Goal: Task Accomplishment & Management: Use online tool/utility

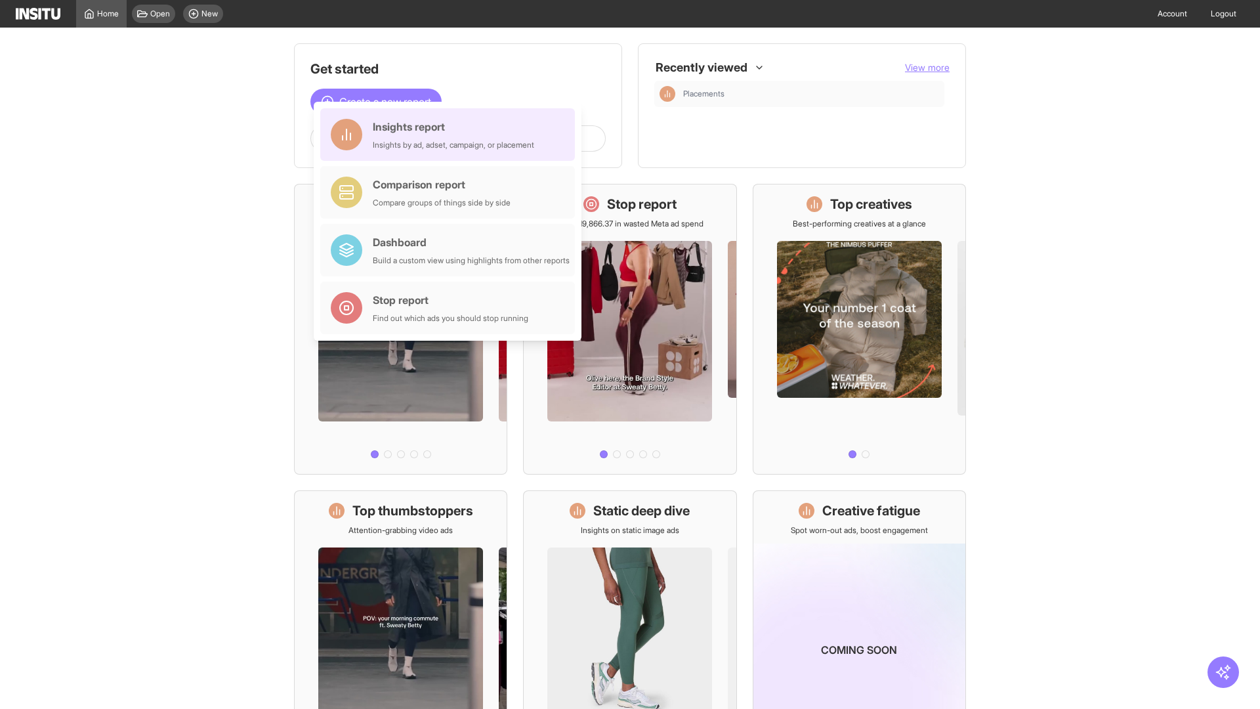
click at [451, 134] on div "Insights report Insights by ad, adset, campaign, or placement" at bounding box center [453, 134] width 161 height 31
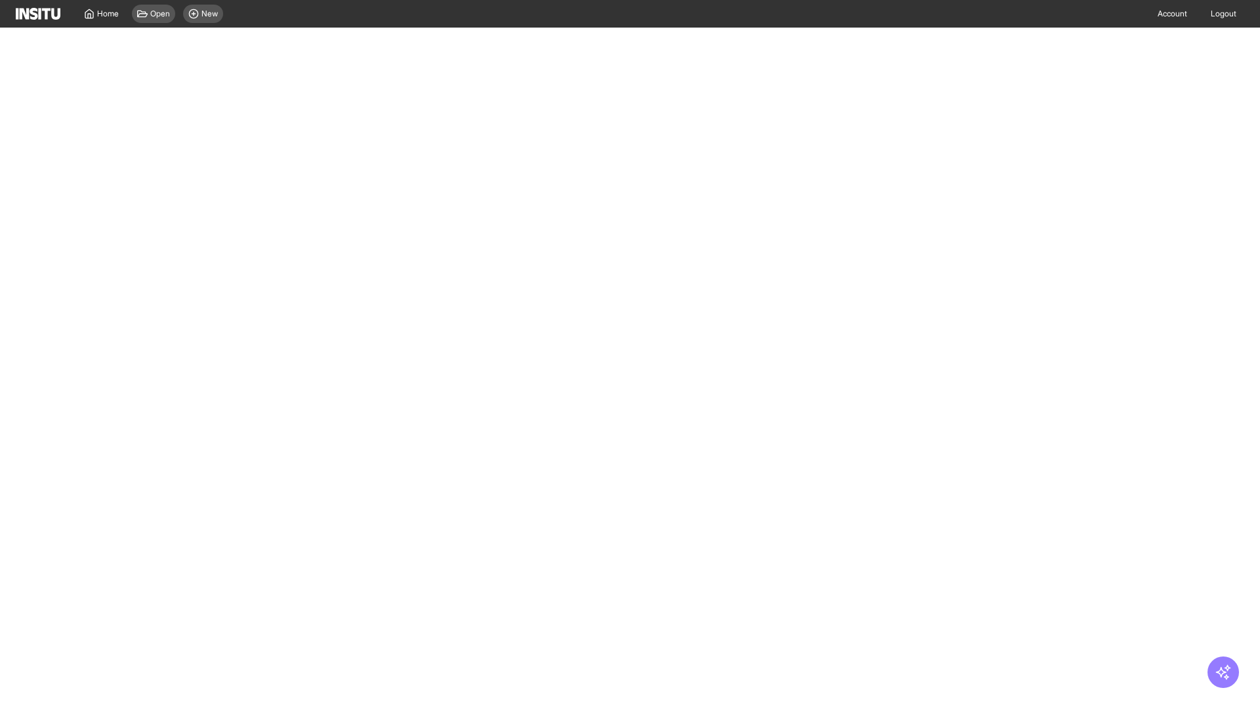
select select "**"
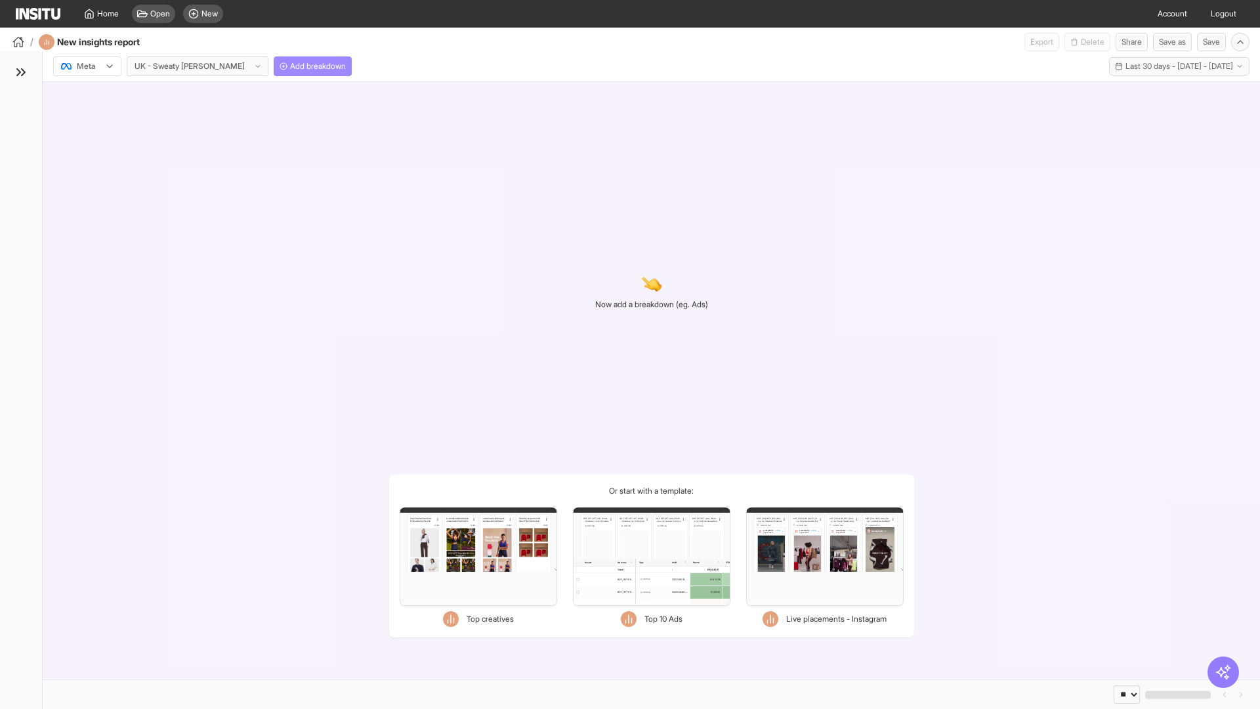
click at [290, 66] on span "Add breakdown" at bounding box center [318, 66] width 56 height 10
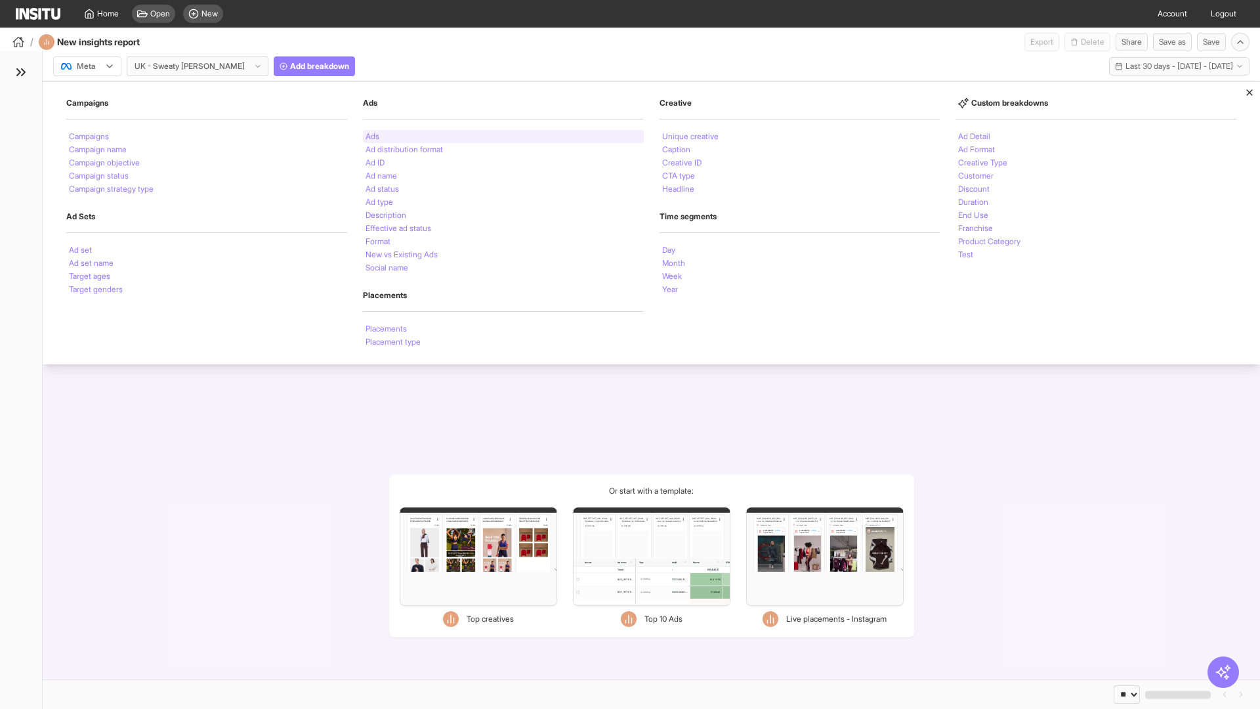
click at [372, 136] on li "Ads" at bounding box center [372, 137] width 14 height 8
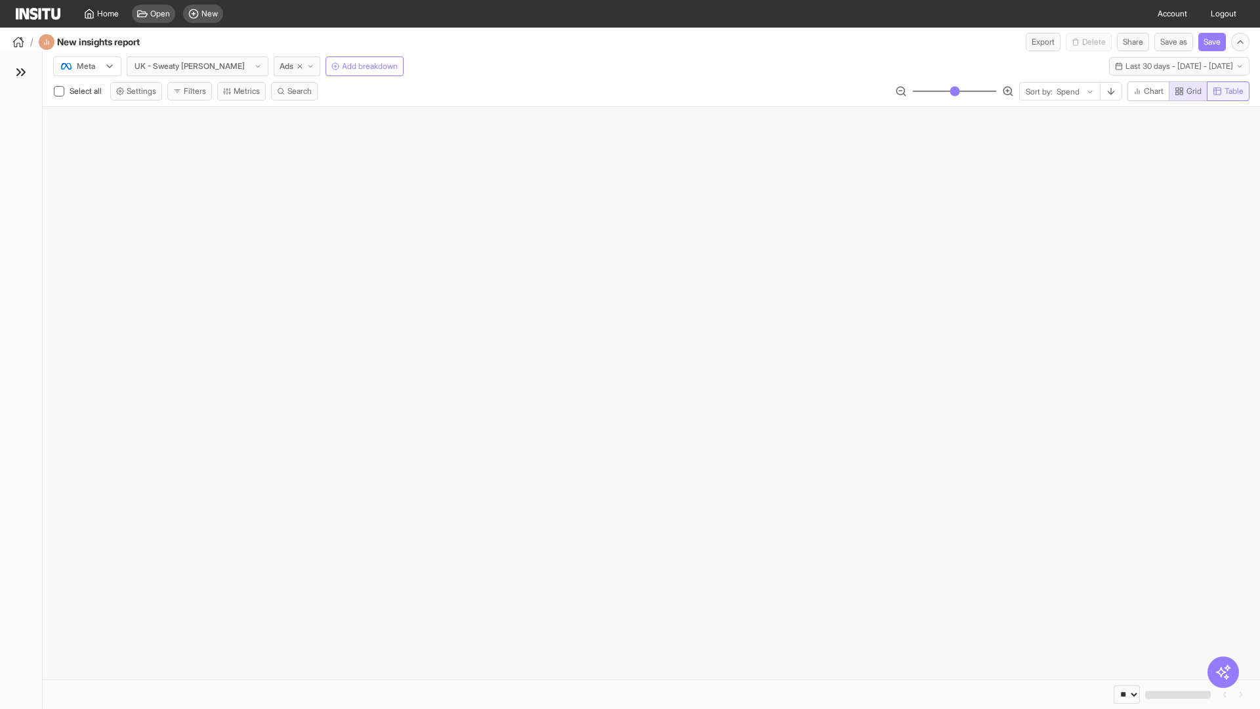
click at [1227, 91] on span "Table" at bounding box center [1233, 91] width 19 height 10
click at [1111, 91] on line "button" at bounding box center [1111, 91] width 0 height 6
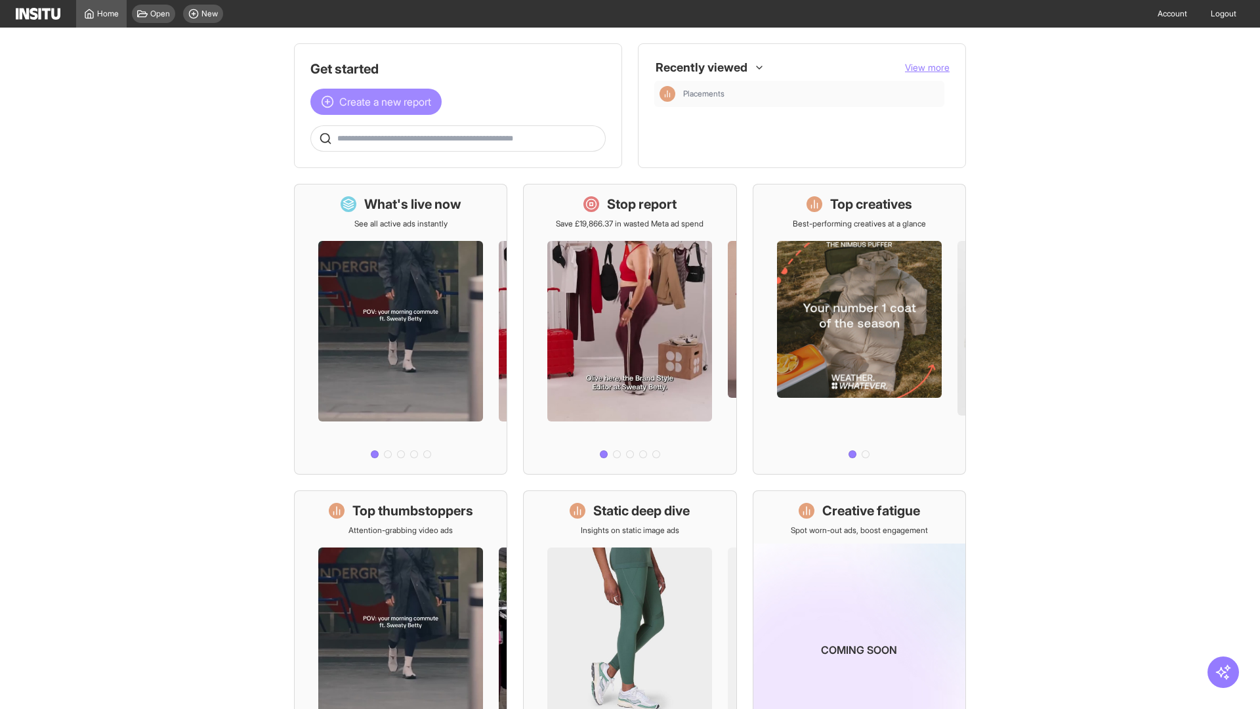
click at [379, 102] on span "Create a new report" at bounding box center [385, 102] width 92 height 16
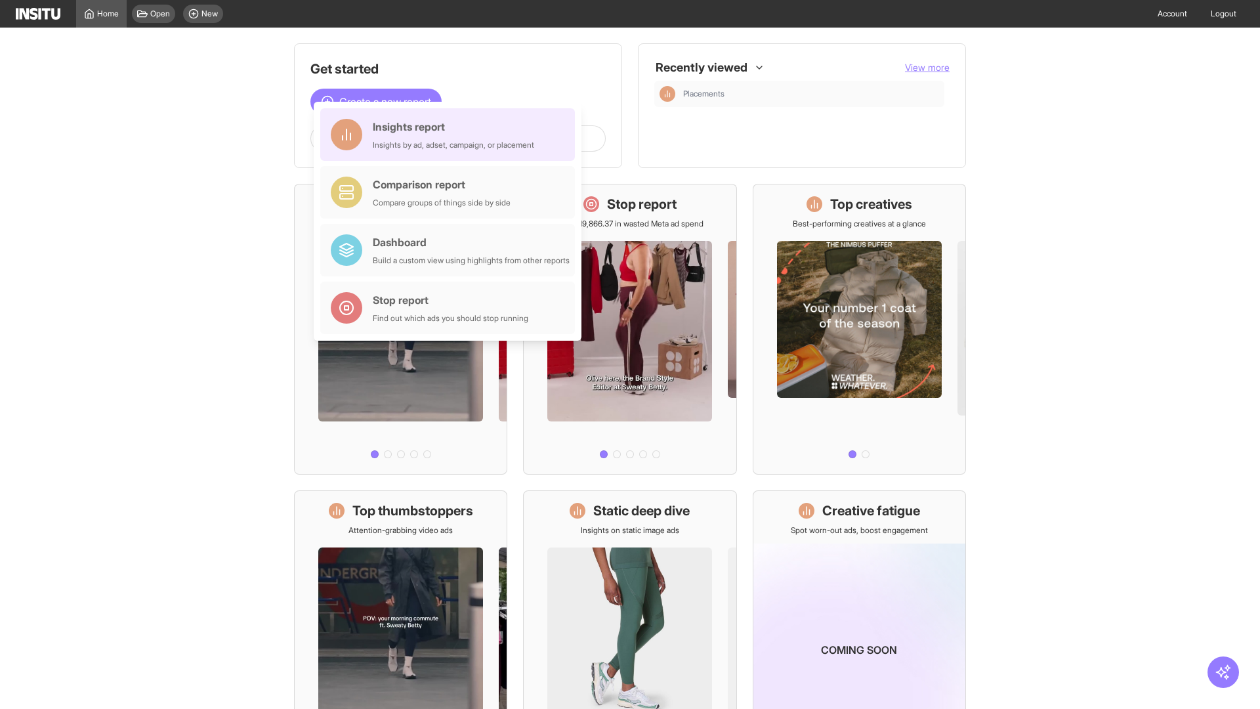
click at [451, 134] on div "Insights report Insights by ad, adset, campaign, or placement" at bounding box center [453, 134] width 161 height 31
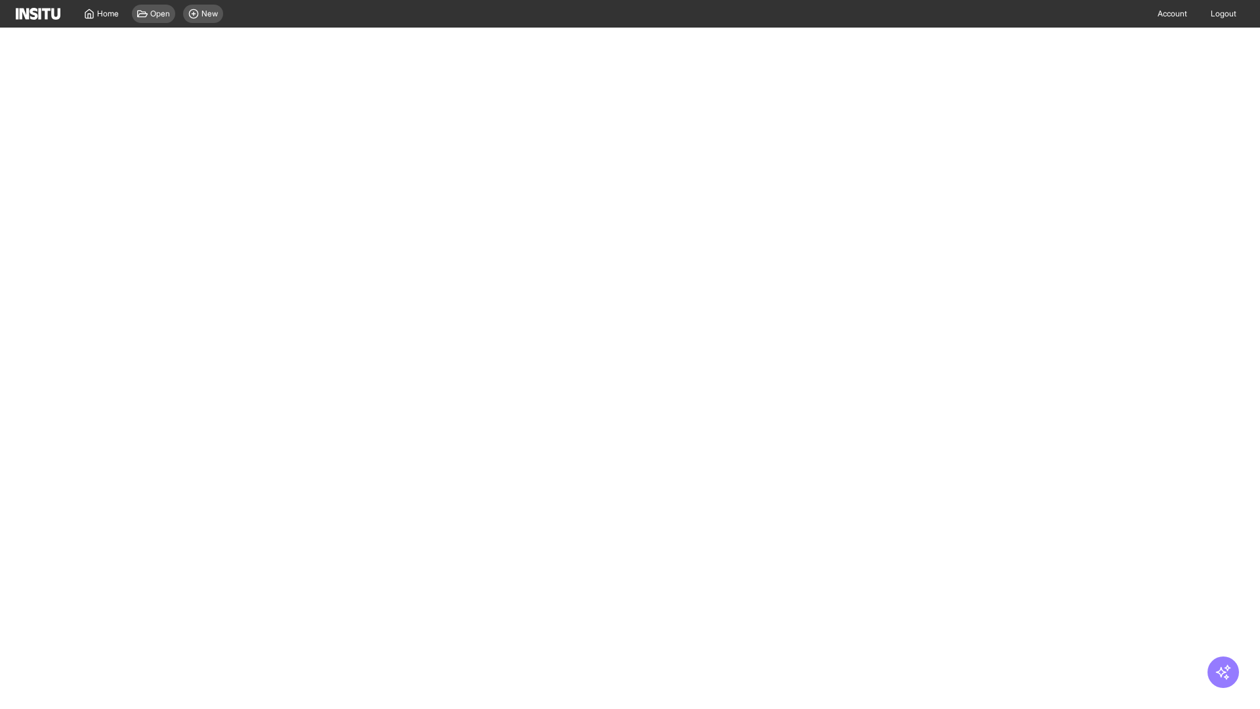
select select "**"
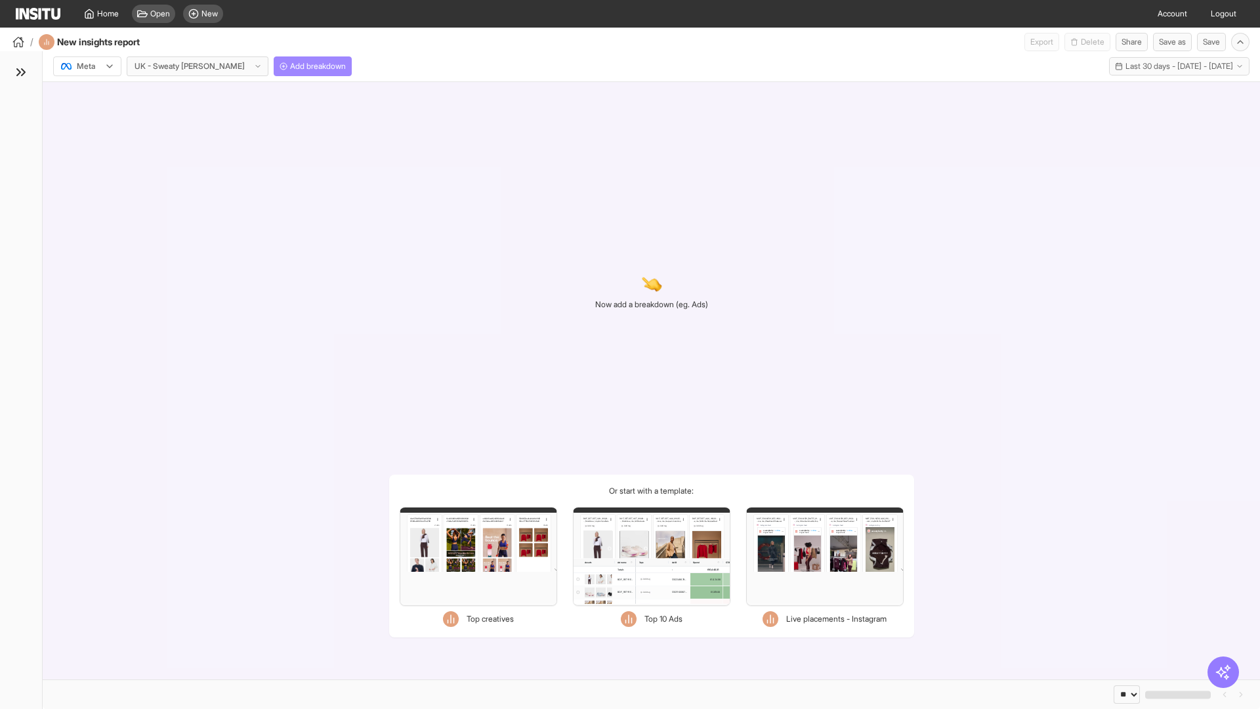
click at [290, 66] on span "Add breakdown" at bounding box center [318, 66] width 56 height 10
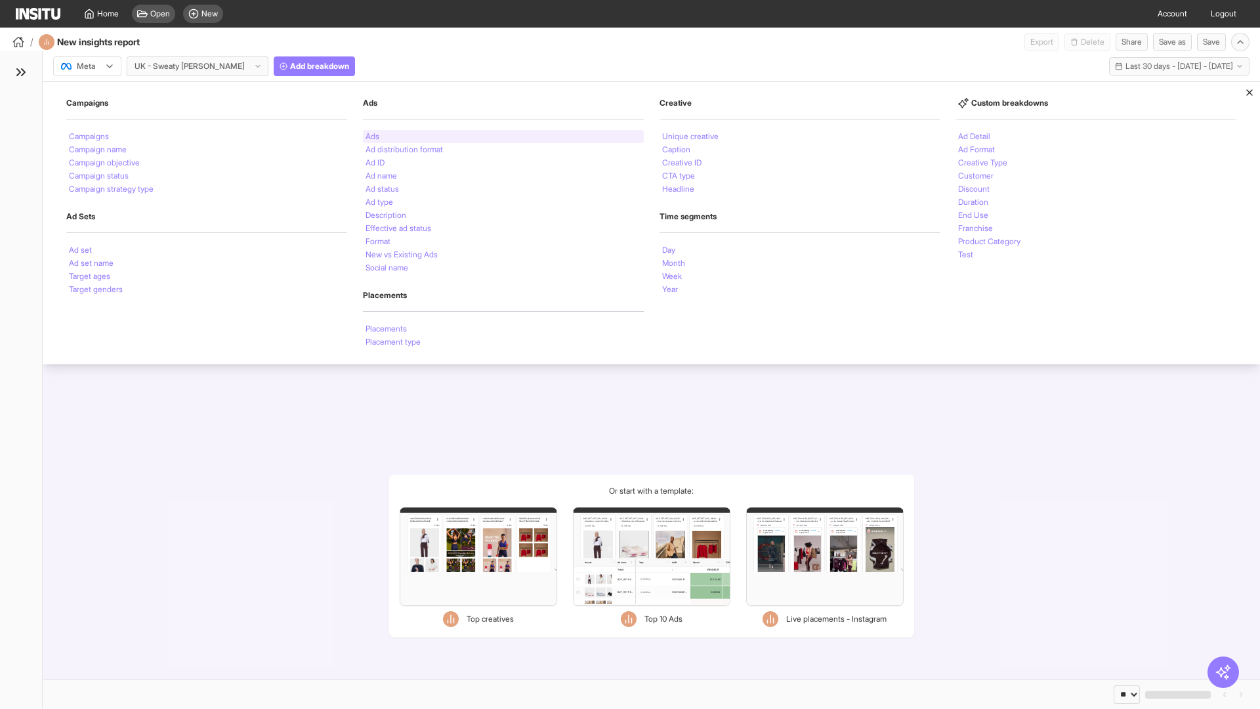
click at [372, 136] on li "Ads" at bounding box center [372, 137] width 14 height 8
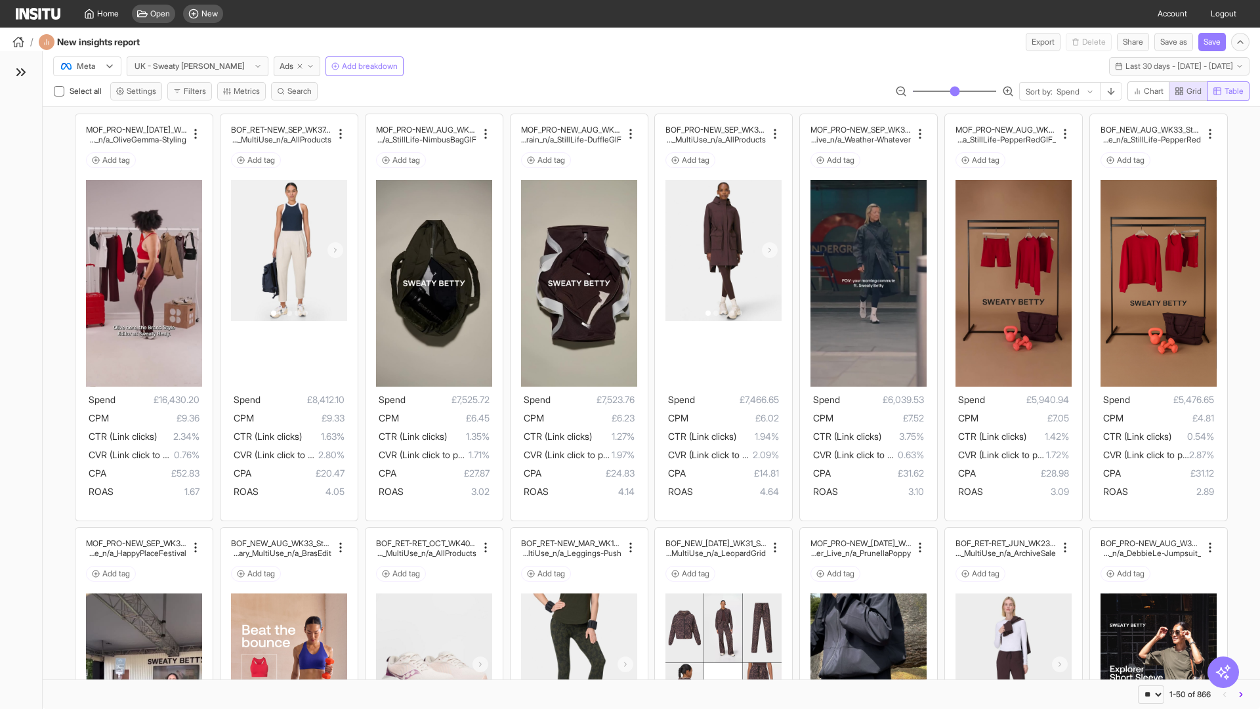
click at [1227, 91] on span "Table" at bounding box center [1233, 91] width 19 height 10
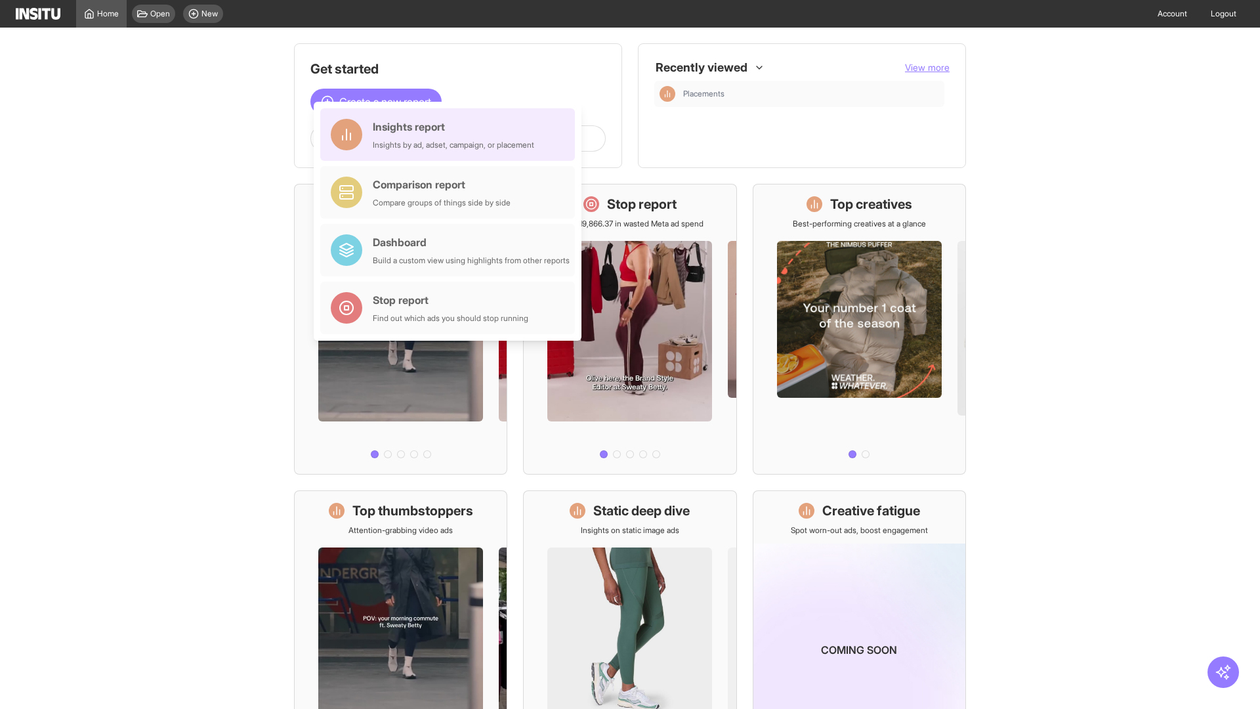
click at [451, 134] on div "Insights report Insights by ad, adset, campaign, or placement" at bounding box center [453, 134] width 161 height 31
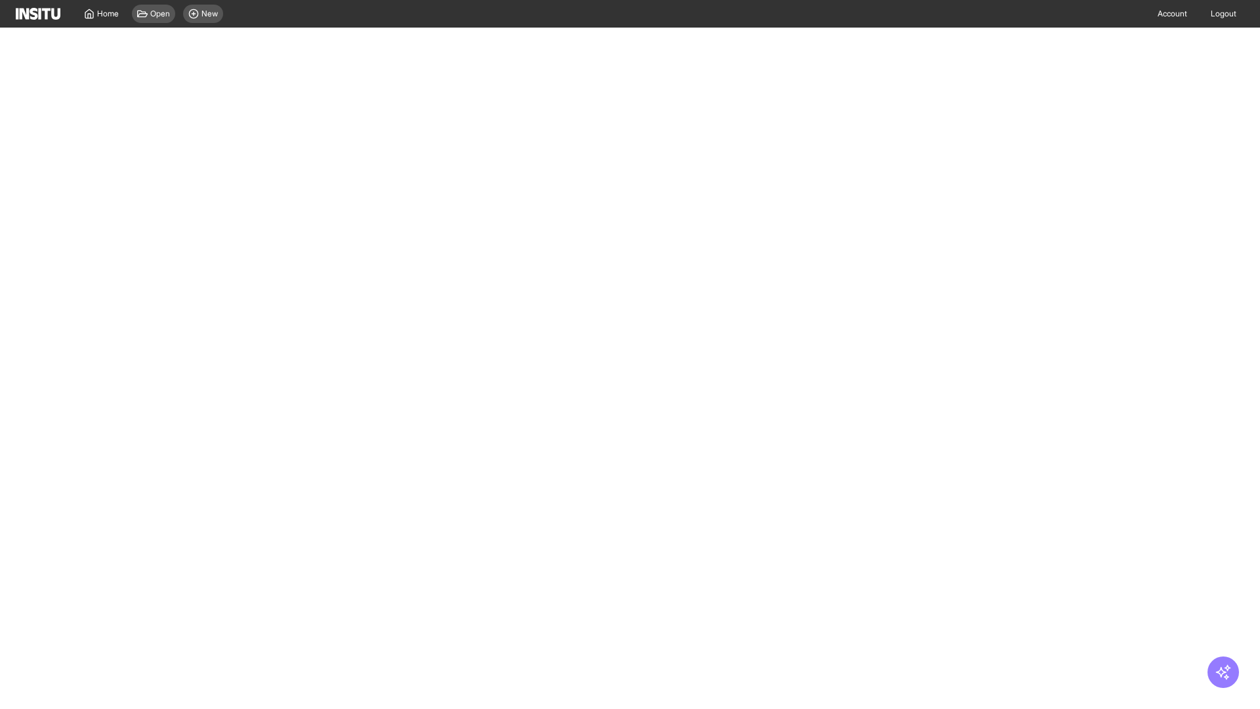
select select "**"
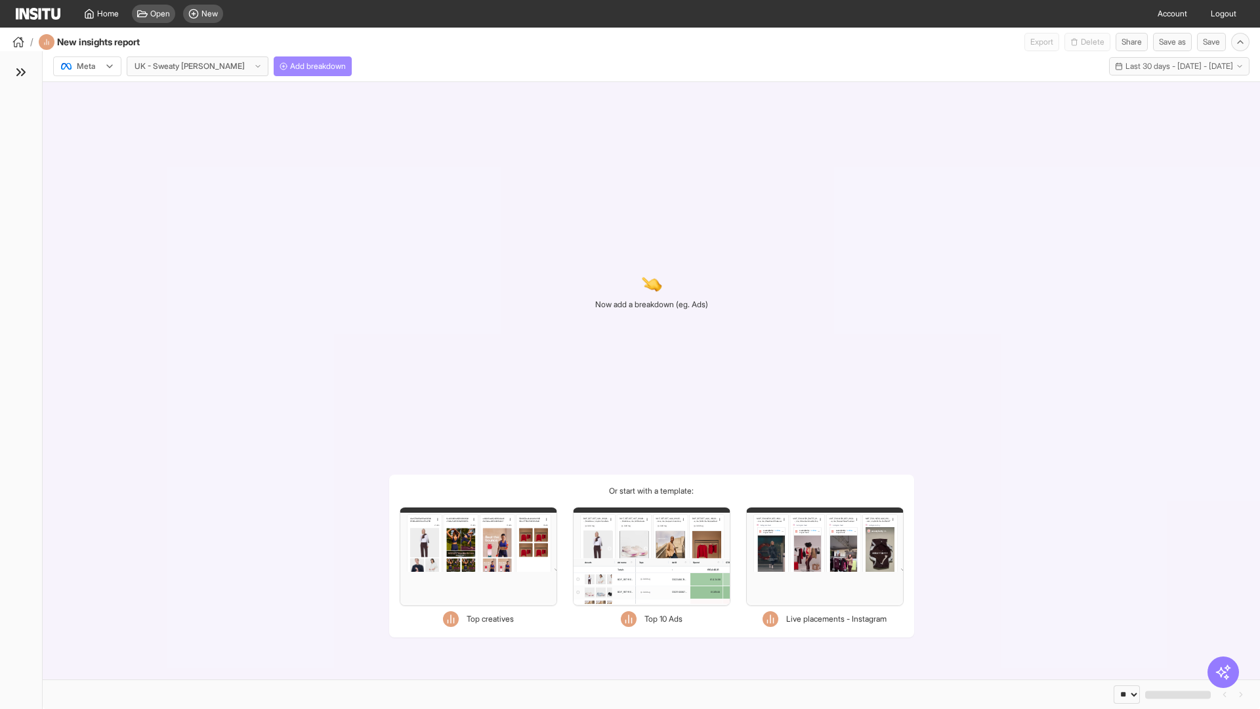
click at [290, 66] on span "Add breakdown" at bounding box center [318, 66] width 56 height 10
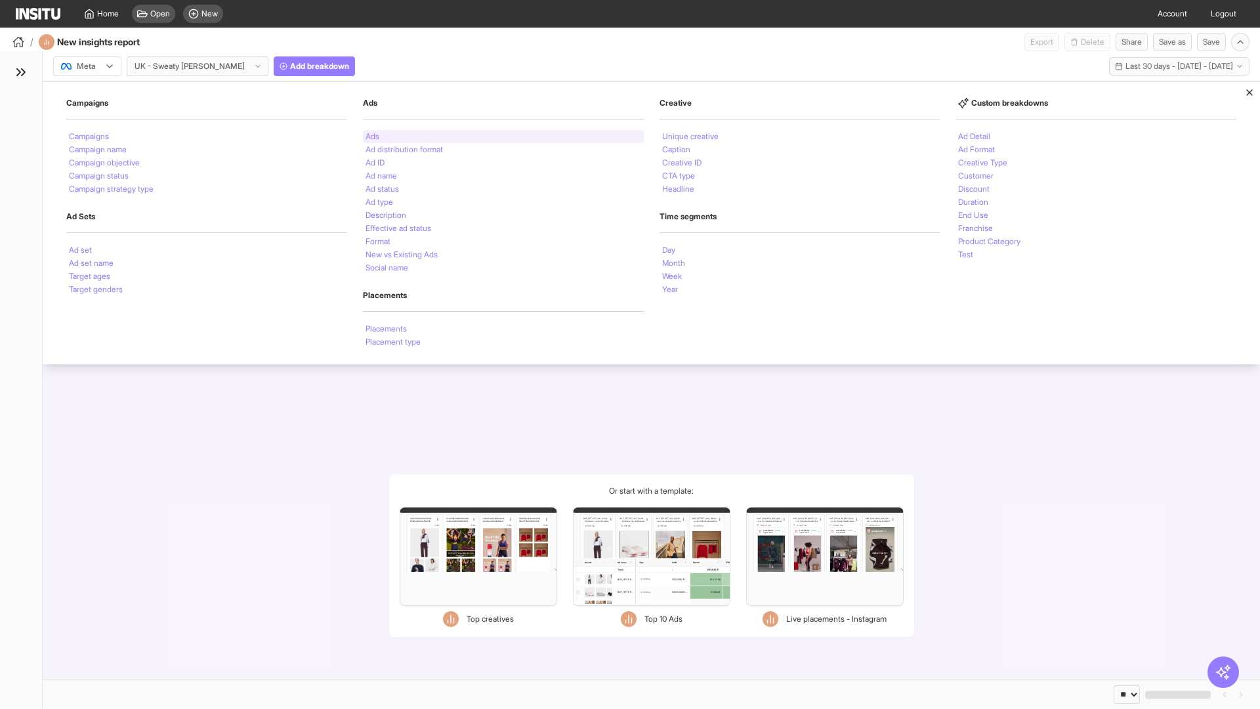
click at [372, 136] on li "Ads" at bounding box center [372, 137] width 14 height 8
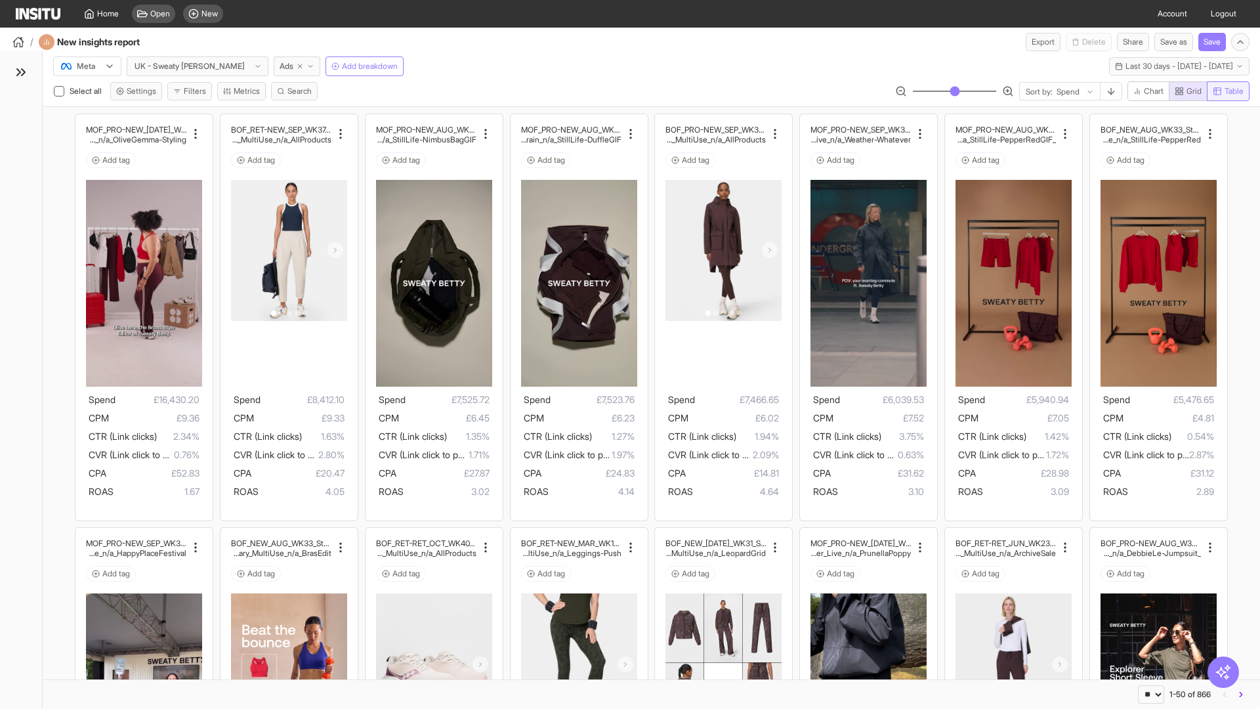
click at [1227, 91] on span "Table" at bounding box center [1233, 91] width 19 height 10
